Goal: Task Accomplishment & Management: Manage account settings

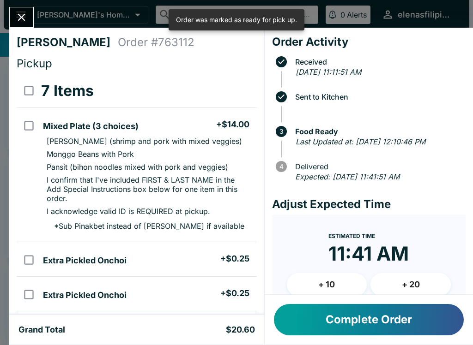
scroll to position [321, 0]
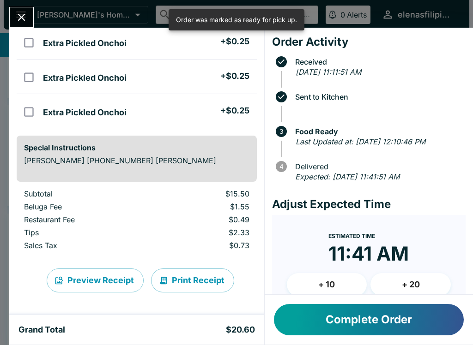
click at [303, 322] on button "Complete Order" at bounding box center [369, 319] width 190 height 31
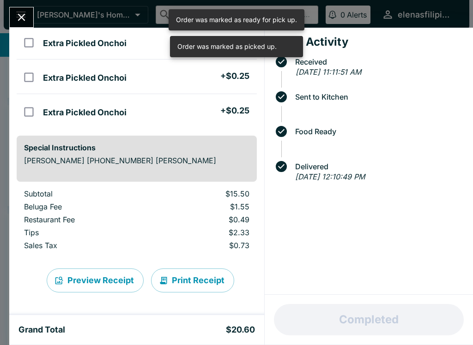
click at [30, 23] on button "Close" at bounding box center [22, 17] width 24 height 20
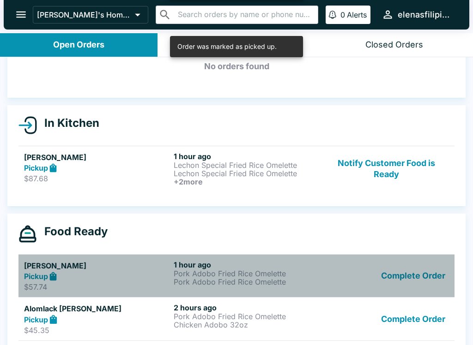
click at [345, 287] on div "Complete Order" at bounding box center [386, 276] width 125 height 32
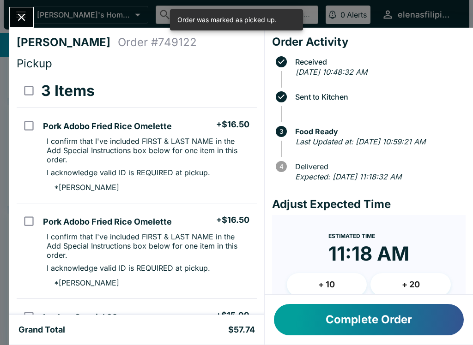
click at [355, 329] on button "Complete Order" at bounding box center [369, 319] width 190 height 31
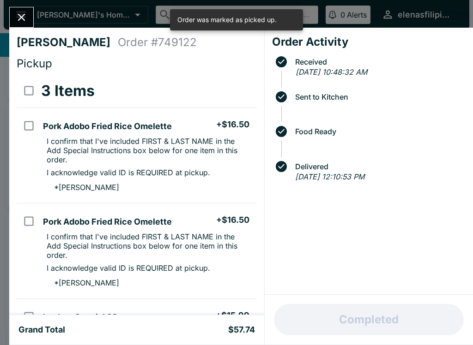
click at [20, 14] on icon "Close" at bounding box center [21, 17] width 12 height 12
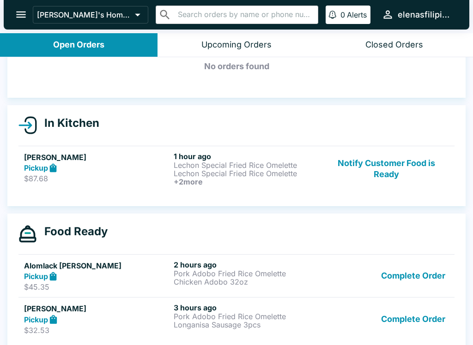
click at [357, 324] on div "Complete Order" at bounding box center [386, 319] width 125 height 32
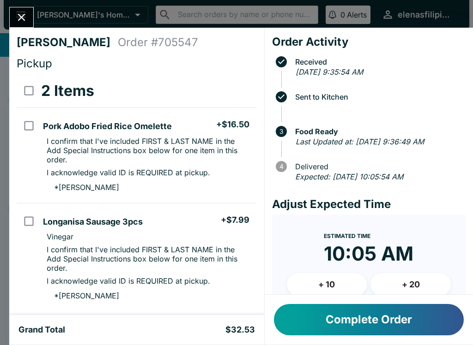
click at [339, 322] on button "Complete Order" at bounding box center [369, 319] width 190 height 31
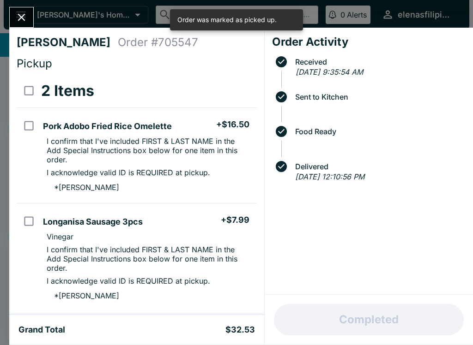
scroll to position [24, 0]
click at [18, 18] on icon "Close" at bounding box center [21, 17] width 12 height 12
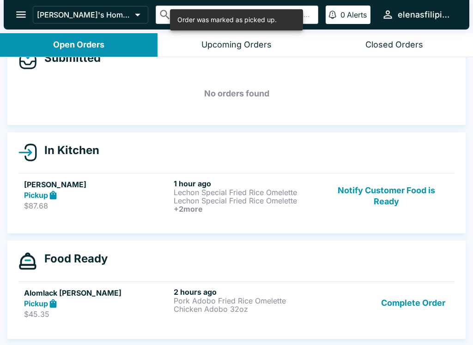
click at [357, 321] on link "Alomlack [PERSON_NAME] Pickup $45.35 2 hours ago Pork Adobo Fried Rice Omelette…" at bounding box center [236, 303] width 436 height 43
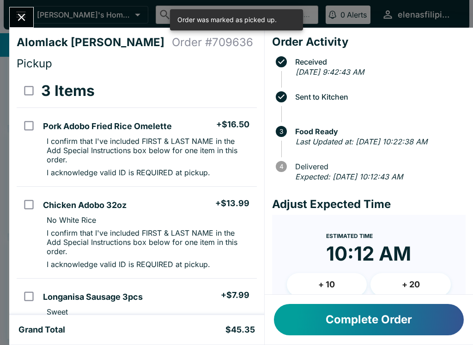
click at [329, 309] on button "Complete Order" at bounding box center [369, 319] width 190 height 31
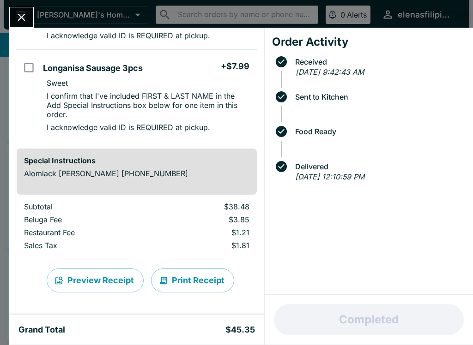
scroll to position [229, 0]
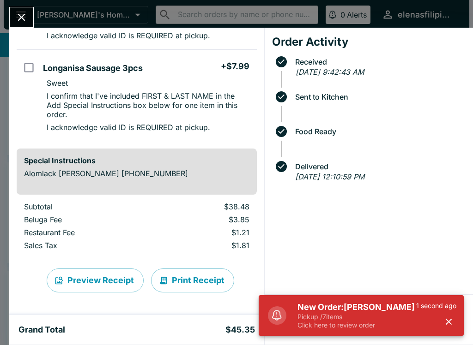
click at [339, 310] on h5 "New Order: [PERSON_NAME]" at bounding box center [356, 307] width 119 height 11
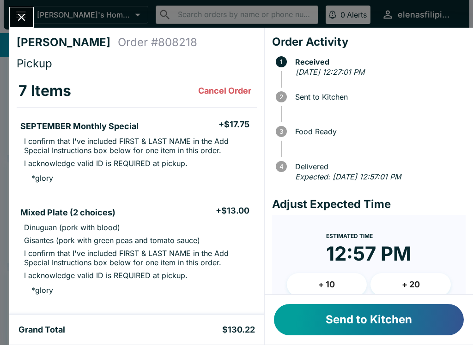
click at [346, 324] on button "Send to Kitchen" at bounding box center [369, 319] width 190 height 31
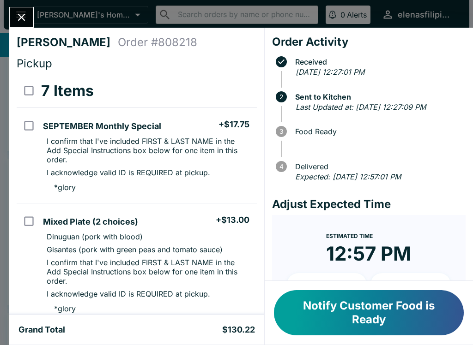
click at [31, 9] on div at bounding box center [21, 17] width 24 height 21
click at [33, 17] on button "Close" at bounding box center [22, 17] width 24 height 20
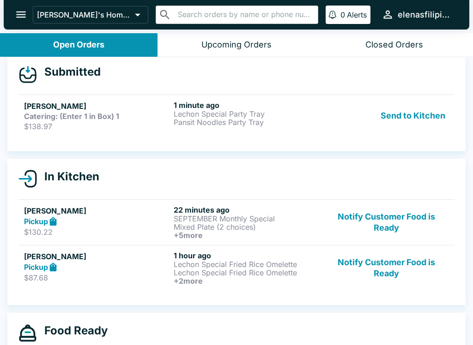
click at [327, 135] on link "[PERSON_NAME] Catering: (Enter 1 in Box) 1 $138.97 1 minute ago Lechon Special …" at bounding box center [236, 116] width 436 height 42
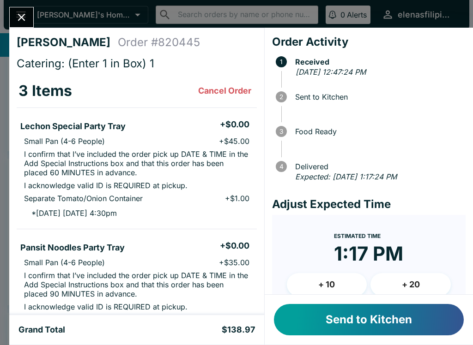
click at [332, 318] on button "Send to Kitchen" at bounding box center [369, 319] width 190 height 31
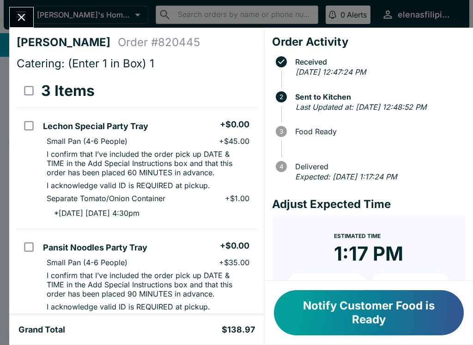
scroll to position [-10, 0]
click at [18, 17] on icon "Close" at bounding box center [21, 17] width 12 height 12
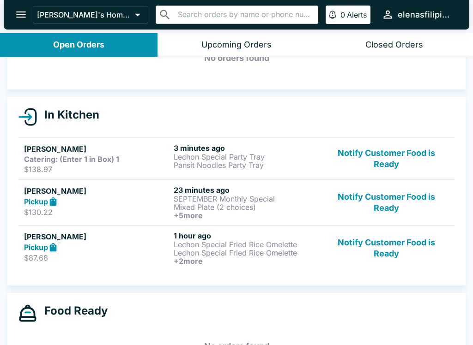
scroll to position [68, 0]
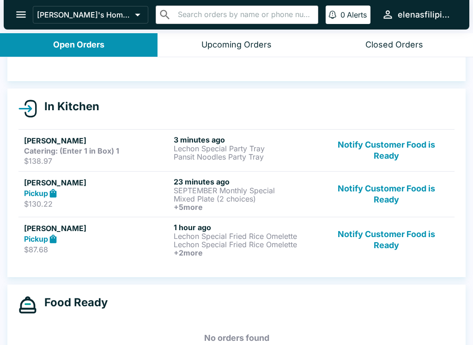
click at [234, 248] on p "Lechon Special Fried Rice Omelette" at bounding box center [247, 245] width 146 height 8
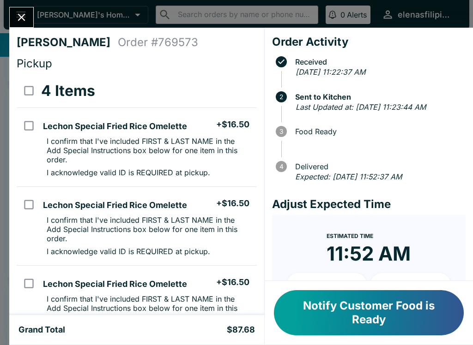
click at [21, 14] on icon "Close" at bounding box center [21, 17] width 12 height 12
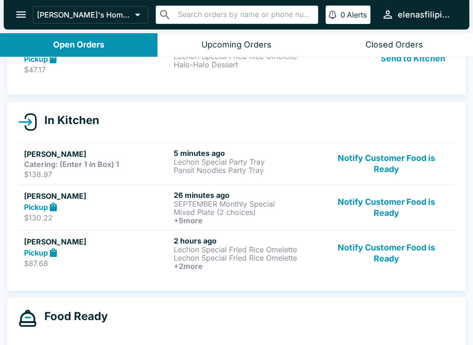
click at [25, 16] on icon "open drawer" at bounding box center [21, 14] width 12 height 12
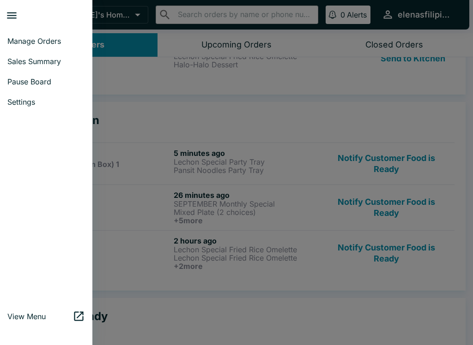
click at [47, 47] on link "Manage Orders" at bounding box center [46, 41] width 92 height 20
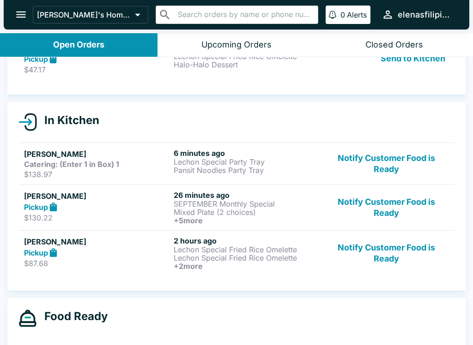
click at [84, 41] on div "Open Orders" at bounding box center [78, 45] width 51 height 11
click at [47, 62] on strong "Pickup" at bounding box center [36, 58] width 24 height 9
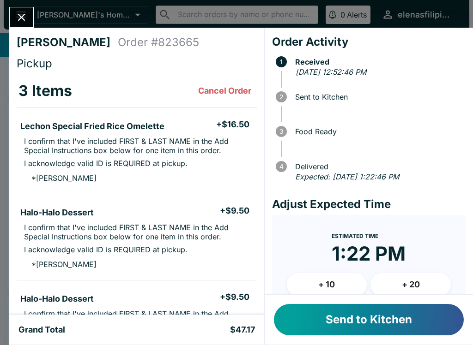
click at [357, 323] on button "Send to Kitchen" at bounding box center [369, 319] width 190 height 31
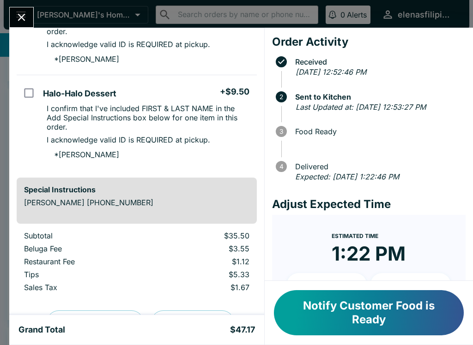
scroll to position [224, 0]
click at [25, 14] on icon "Close" at bounding box center [21, 17] width 7 height 7
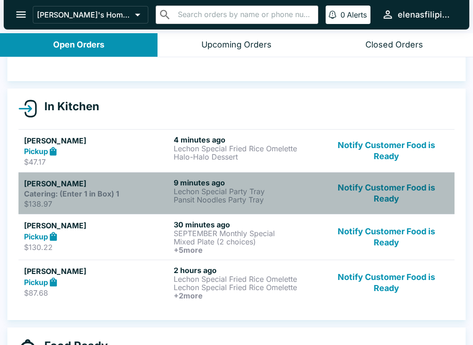
click at [265, 197] on p "Pansit Noodles Party Tray" at bounding box center [247, 200] width 146 height 8
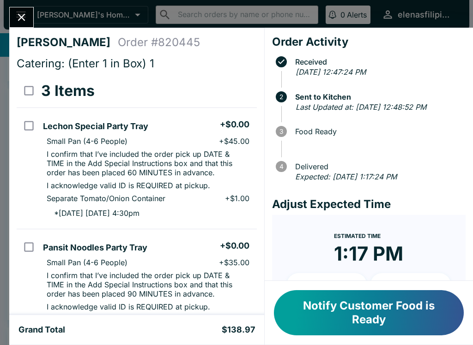
click at [16, 14] on icon "Close" at bounding box center [21, 17] width 12 height 12
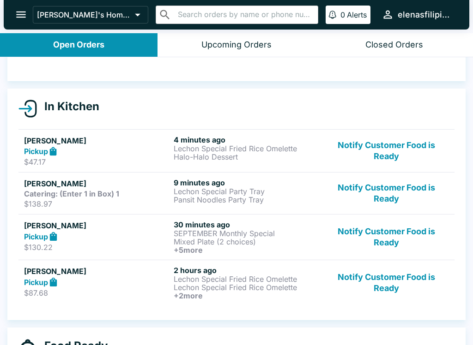
click at [291, 241] on p "Mixed Plate (2 choices)" at bounding box center [247, 242] width 146 height 8
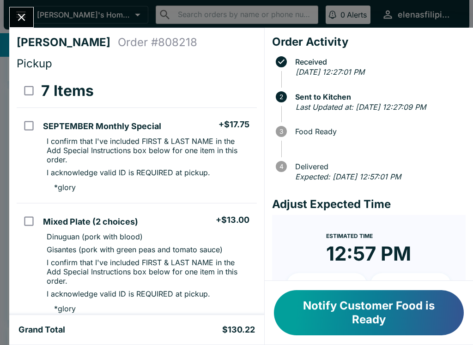
click at [26, 8] on button "Close" at bounding box center [22, 17] width 24 height 20
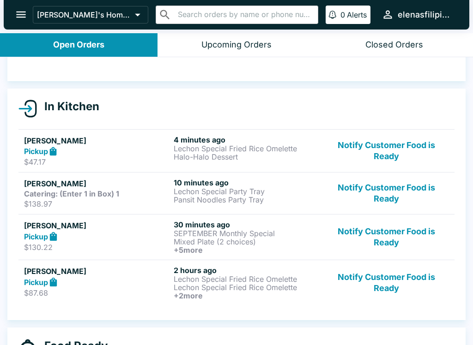
click at [192, 201] on p "Pansit Noodles Party Tray" at bounding box center [247, 200] width 146 height 8
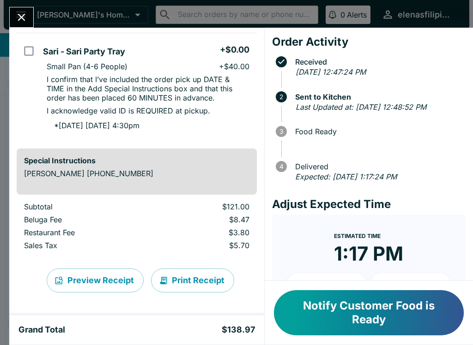
scroll to position [305, 0]
click at [24, 13] on icon "Close" at bounding box center [21, 17] width 12 height 12
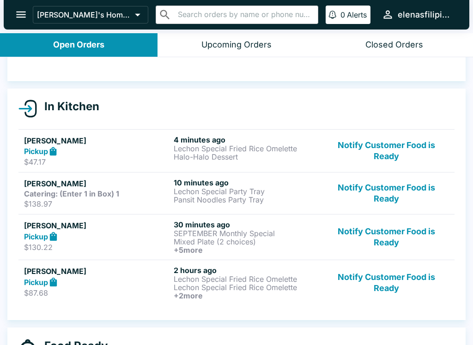
click at [136, 247] on p "$130.22" at bounding box center [97, 247] width 146 height 9
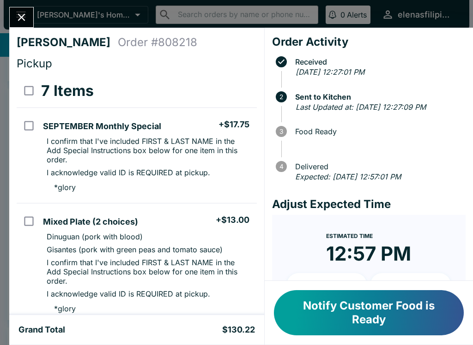
click at [364, 314] on button "Notify Customer Food is Ready" at bounding box center [369, 312] width 190 height 45
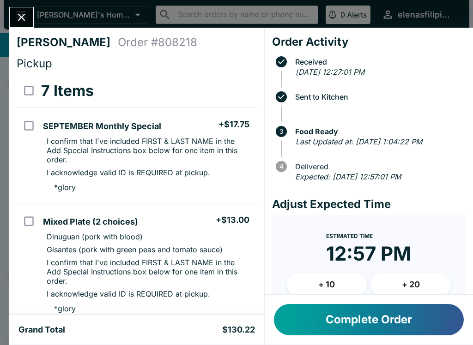
click at [22, 17] on icon "Close" at bounding box center [21, 17] width 7 height 7
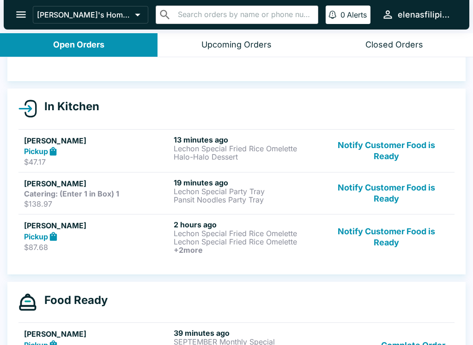
click at [258, 249] on h6 "+ 2 more" at bounding box center [247, 250] width 146 height 8
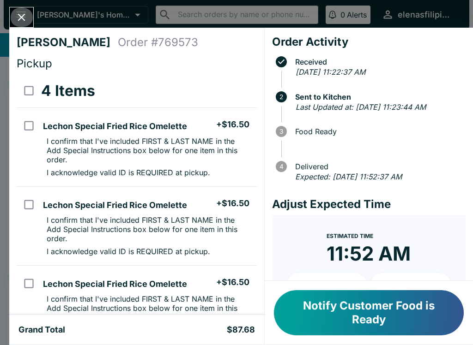
click at [20, 8] on button "Close" at bounding box center [22, 17] width 24 height 20
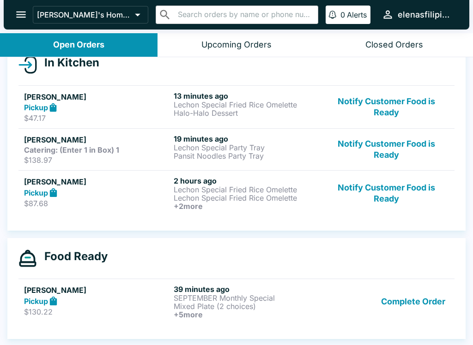
scroll to position [112, 0]
click at [124, 109] on div "Pickup" at bounding box center [97, 107] width 146 height 11
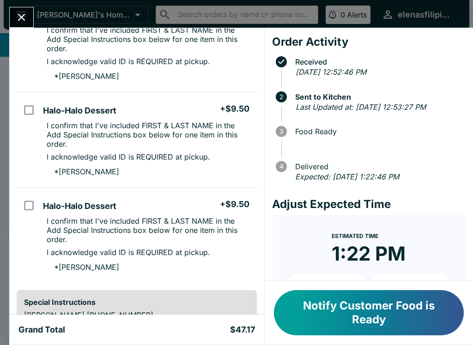
scroll to position [133, 0]
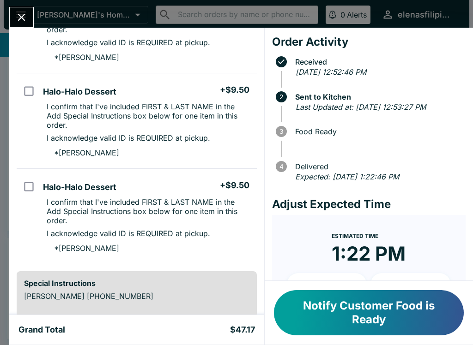
click at [29, 16] on button "Close" at bounding box center [22, 17] width 24 height 20
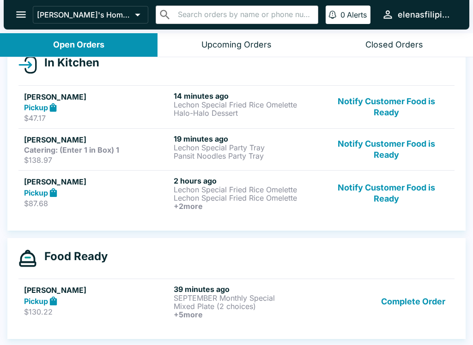
click at [219, 202] on p "Lechon Special Fried Rice Omelette" at bounding box center [247, 198] width 146 height 8
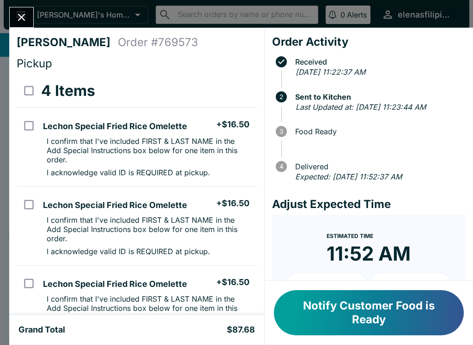
click at [13, 11] on button "Close" at bounding box center [22, 17] width 24 height 20
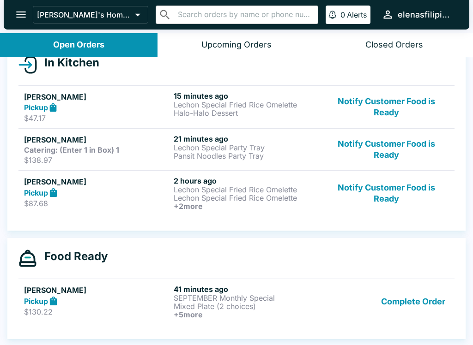
click at [356, 111] on button "Notify Customer Food is Ready" at bounding box center [386, 107] width 125 height 32
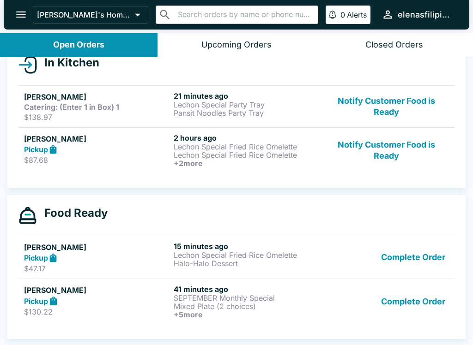
click at [66, 169] on link "[PERSON_NAME] Pickup $87.68 2 hours ago Lechon Special Fried Rice Omelette Lech…" at bounding box center [236, 150] width 436 height 46
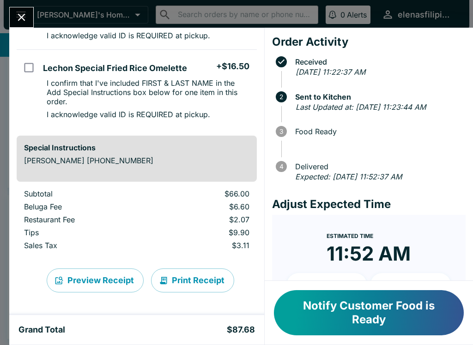
scroll to position [295, 0]
click at [294, 309] on button "Notify Customer Food is Ready" at bounding box center [369, 312] width 190 height 45
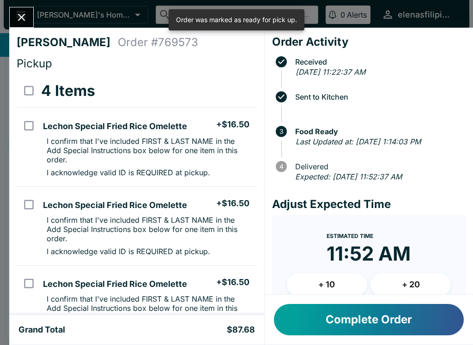
scroll to position [0, 0]
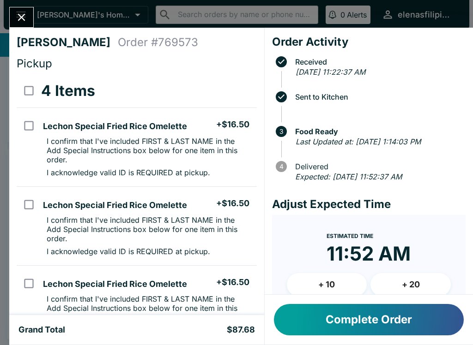
click at [20, 20] on icon "Close" at bounding box center [21, 17] width 12 height 12
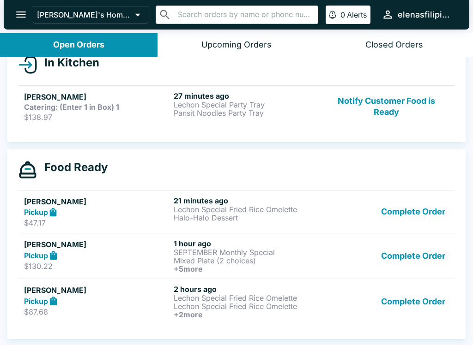
click at [33, 217] on div "[PERSON_NAME] Pickup $47.17" at bounding box center [97, 212] width 146 height 32
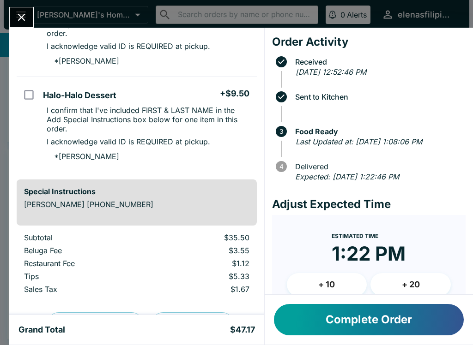
scroll to position [223, 0]
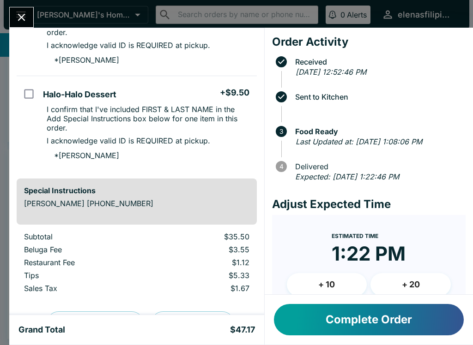
click at [19, 21] on icon "Close" at bounding box center [21, 17] width 7 height 7
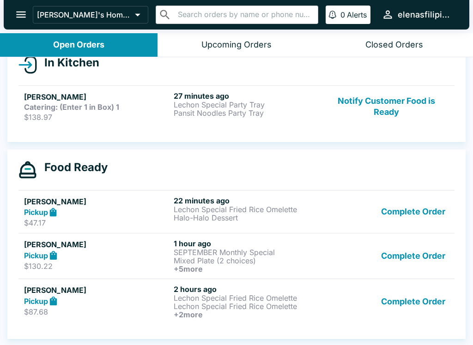
click at [28, 260] on strong "Pickup" at bounding box center [36, 255] width 24 height 9
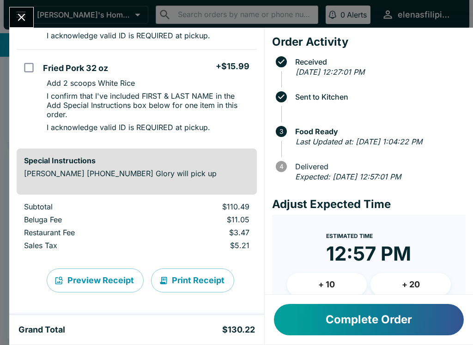
scroll to position [646, 0]
click at [19, 11] on icon "Close" at bounding box center [21, 17] width 12 height 12
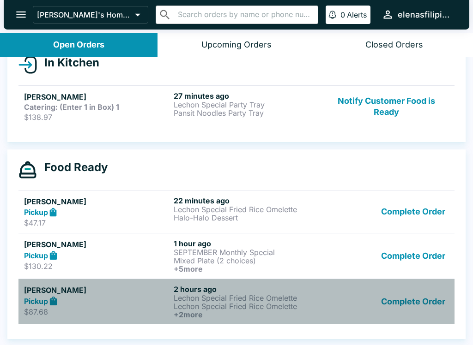
click at [55, 316] on p "$87.68" at bounding box center [97, 311] width 146 height 9
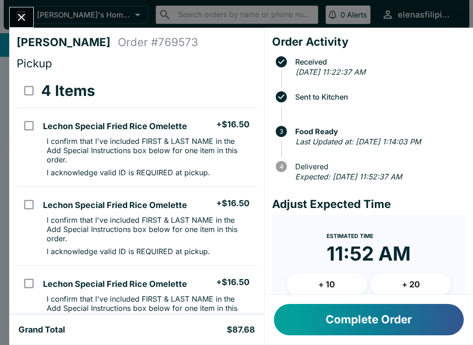
click at [24, 19] on icon "Close" at bounding box center [21, 17] width 7 height 7
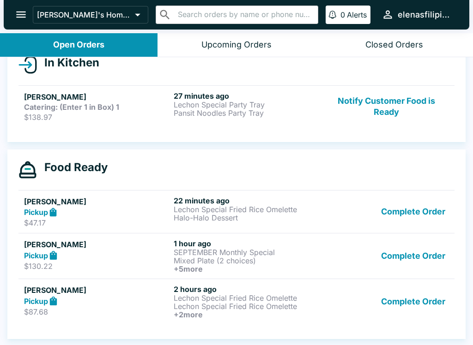
click at [41, 114] on p "$138.97" at bounding box center [97, 117] width 146 height 9
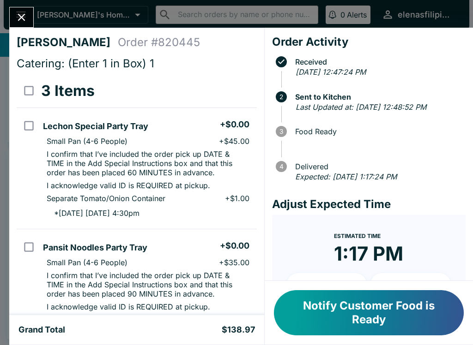
scroll to position [-1, 0]
click at [23, 17] on icon "Close" at bounding box center [21, 17] width 7 height 7
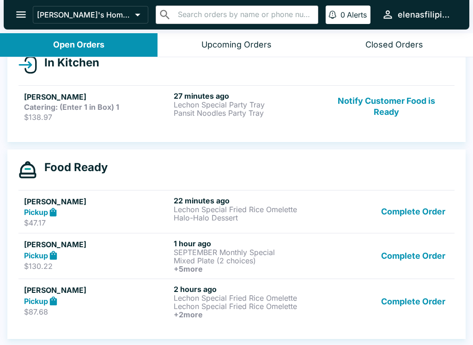
click at [190, 214] on p "Halo-Halo Dessert" at bounding box center [247, 218] width 146 height 8
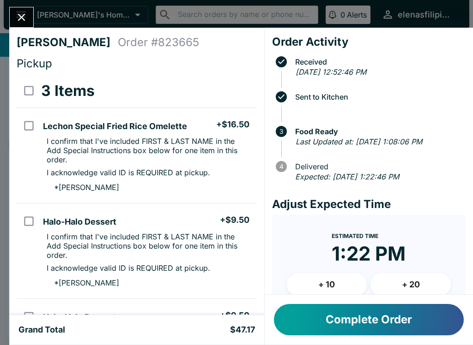
click at [327, 318] on button "Complete Order" at bounding box center [369, 319] width 190 height 31
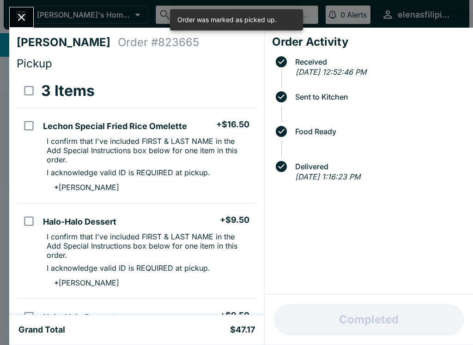
scroll to position [69, 0]
click at [25, 11] on icon "Close" at bounding box center [21, 17] width 12 height 12
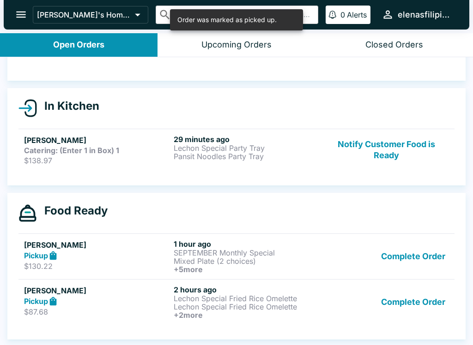
scroll to position [1, 0]
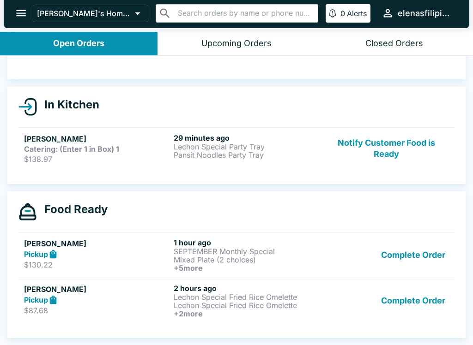
click at [135, 261] on p "$130.22" at bounding box center [97, 264] width 146 height 9
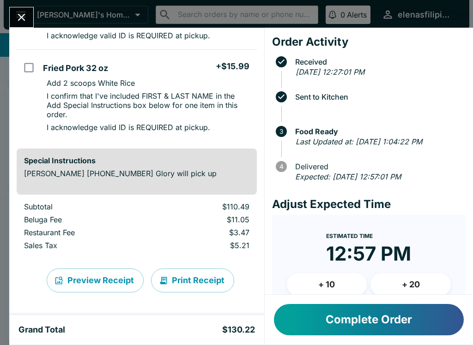
scroll to position [646, 0]
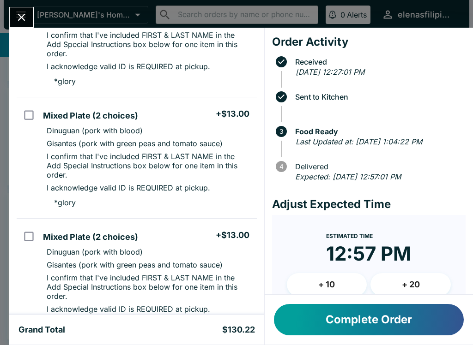
click at [26, 12] on icon "Close" at bounding box center [21, 17] width 12 height 12
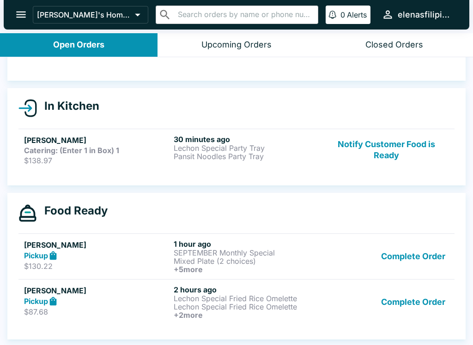
scroll to position [1, 0]
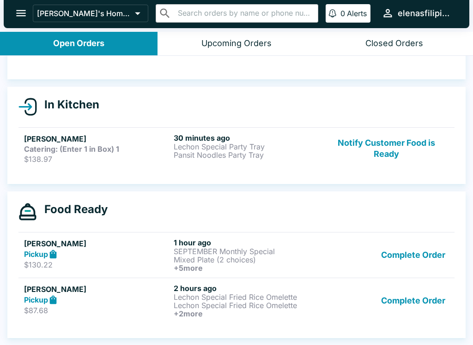
click at [118, 309] on p "$87.68" at bounding box center [97, 310] width 146 height 9
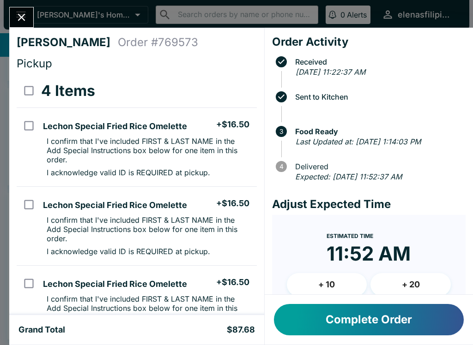
click at [20, 10] on button "Close" at bounding box center [22, 17] width 24 height 20
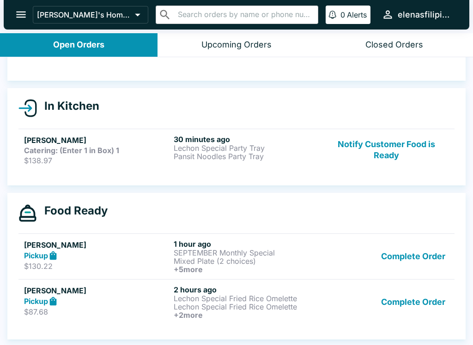
click at [370, 316] on div "Complete Order" at bounding box center [386, 302] width 125 height 34
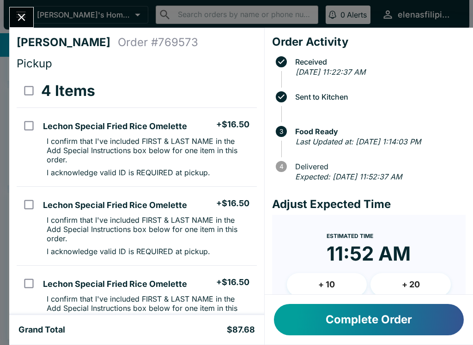
click at [335, 317] on button "Complete Order" at bounding box center [369, 319] width 190 height 31
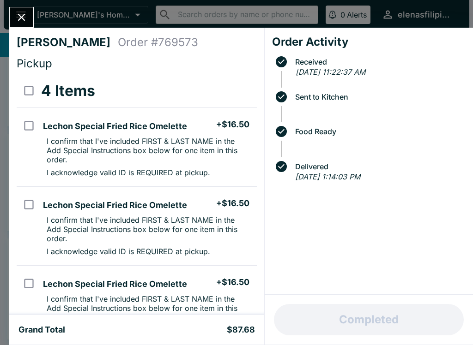
scroll to position [23, 0]
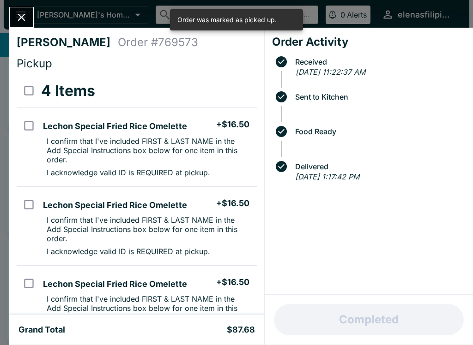
click at [26, 12] on icon "Close" at bounding box center [21, 17] width 12 height 12
